Goal: Navigation & Orientation: Find specific page/section

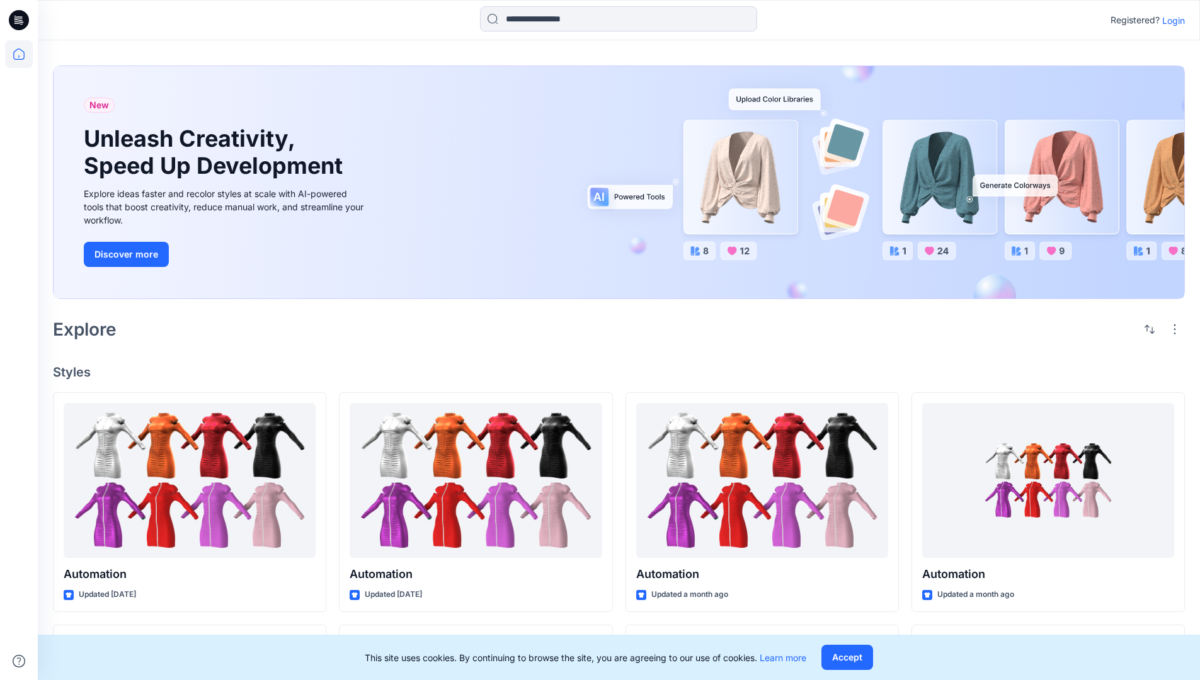
click at [1170, 20] on p "Login" at bounding box center [1173, 20] width 23 height 13
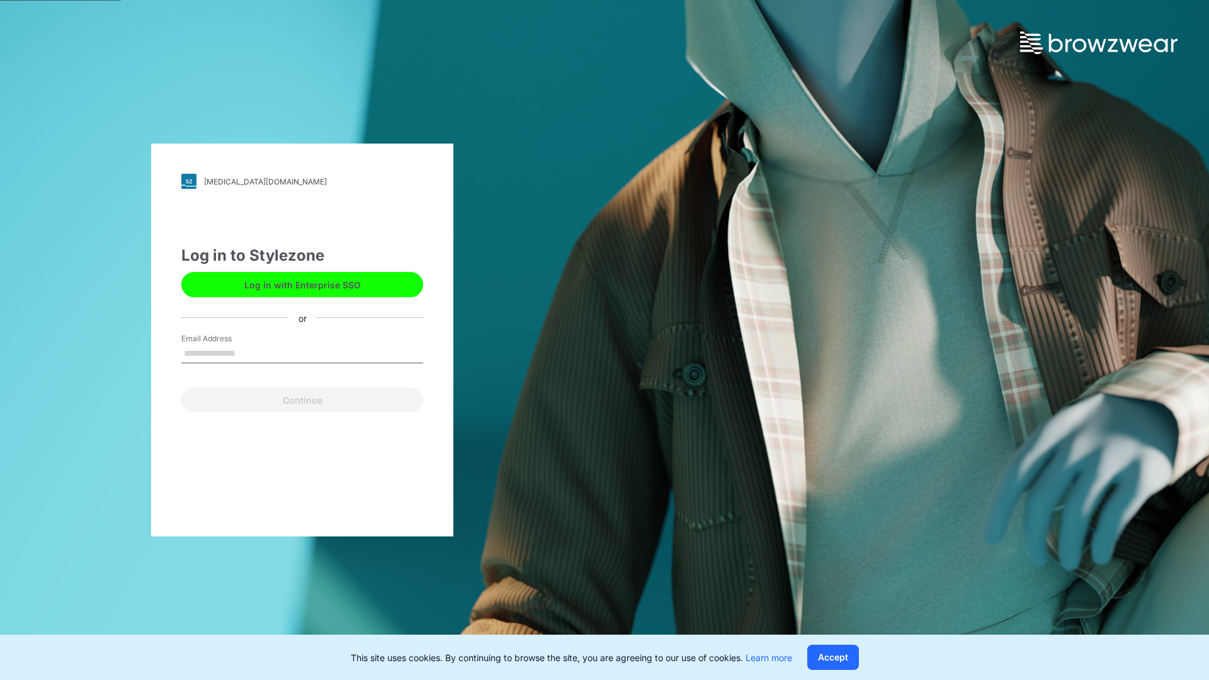
click at [249, 353] on input "Email Address" at bounding box center [302, 354] width 242 height 19
type input "**********"
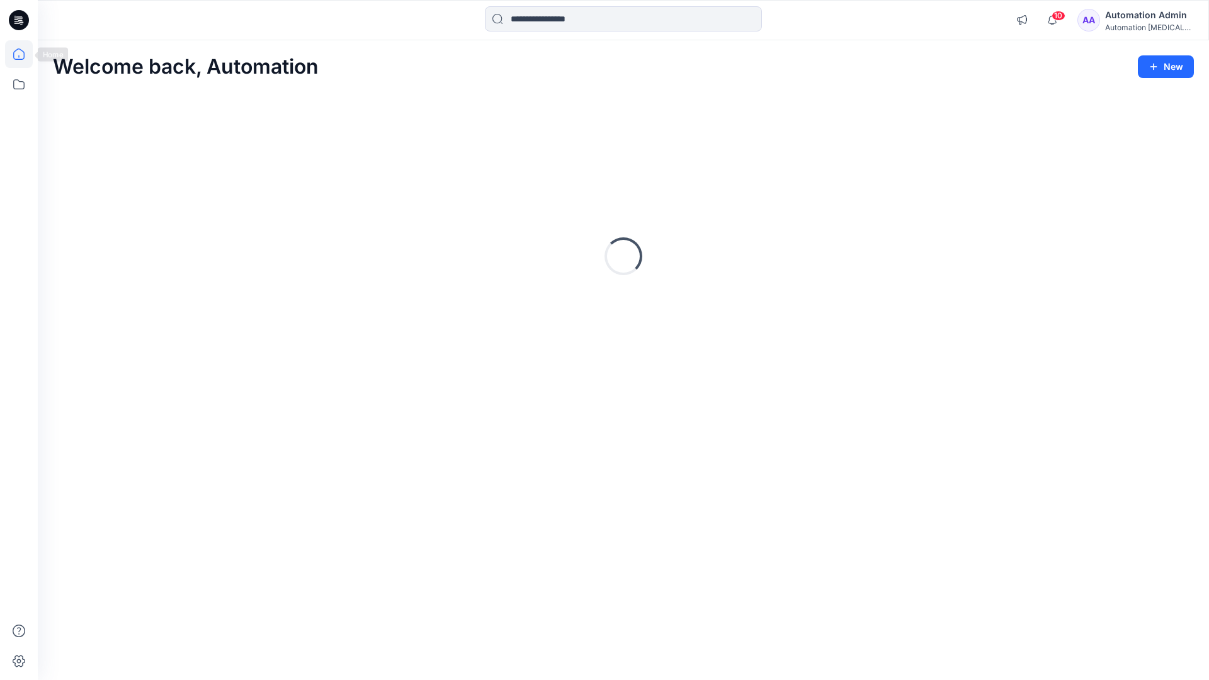
click at [24, 54] on icon at bounding box center [18, 53] width 11 height 11
click at [22, 83] on icon at bounding box center [19, 85] width 28 height 28
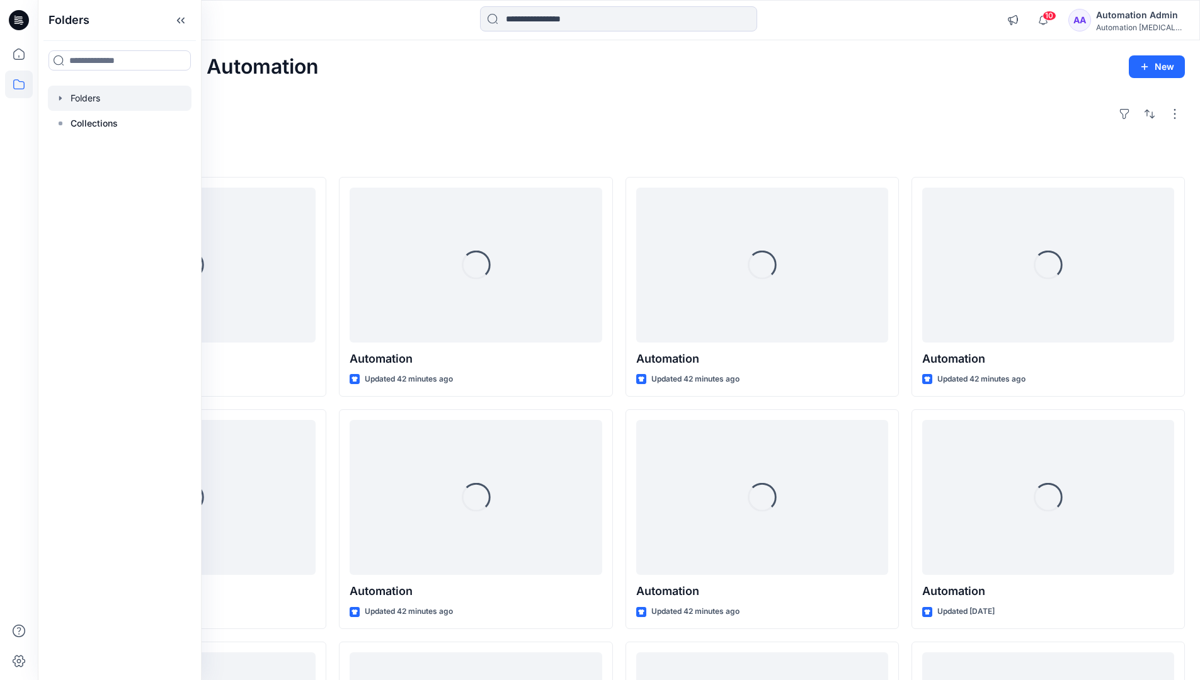
click at [93, 103] on div at bounding box center [120, 98] width 144 height 25
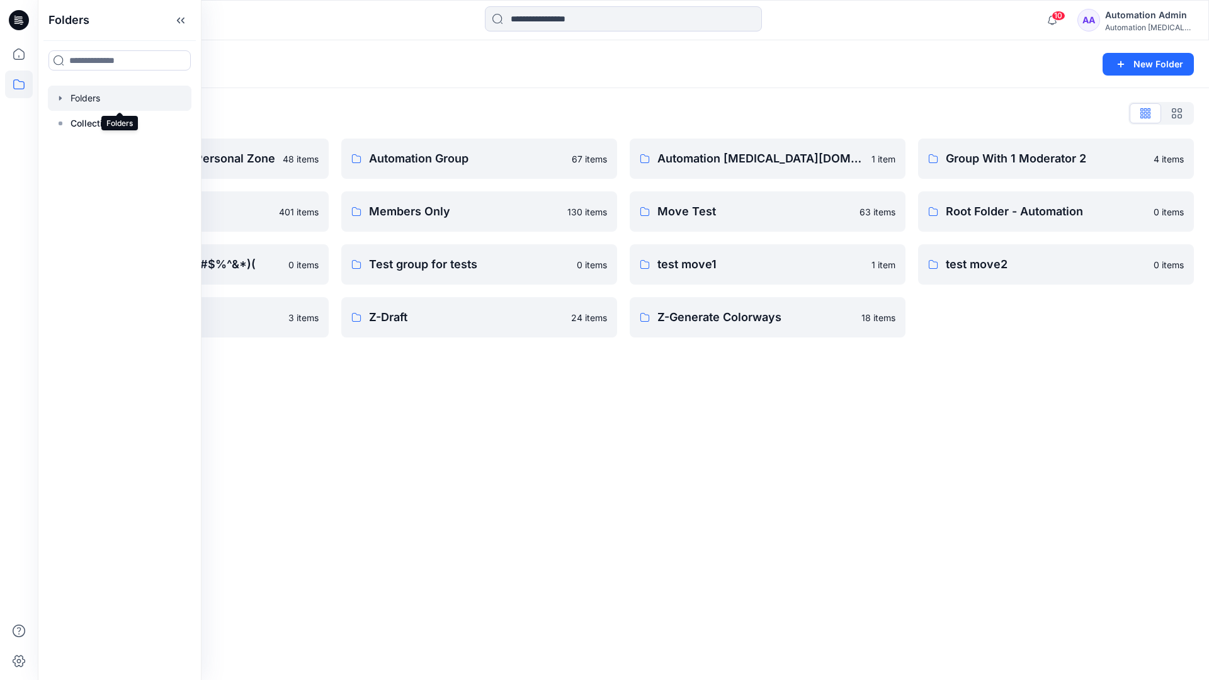
click at [526, 387] on div "Folders New Folder Folders List Automation Admin's Personal Zone 48 items membe…" at bounding box center [624, 360] width 1172 height 640
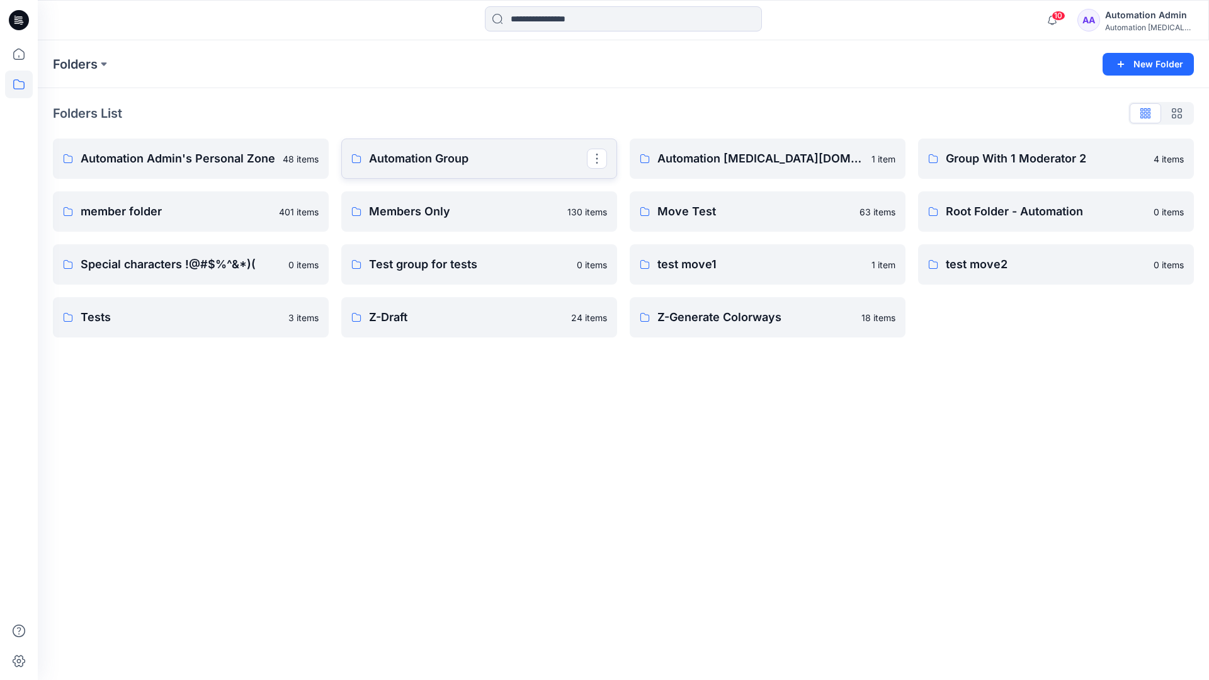
click at [442, 157] on p "Automation Group" at bounding box center [478, 159] width 218 height 18
